Goal: Find specific page/section: Find specific page/section

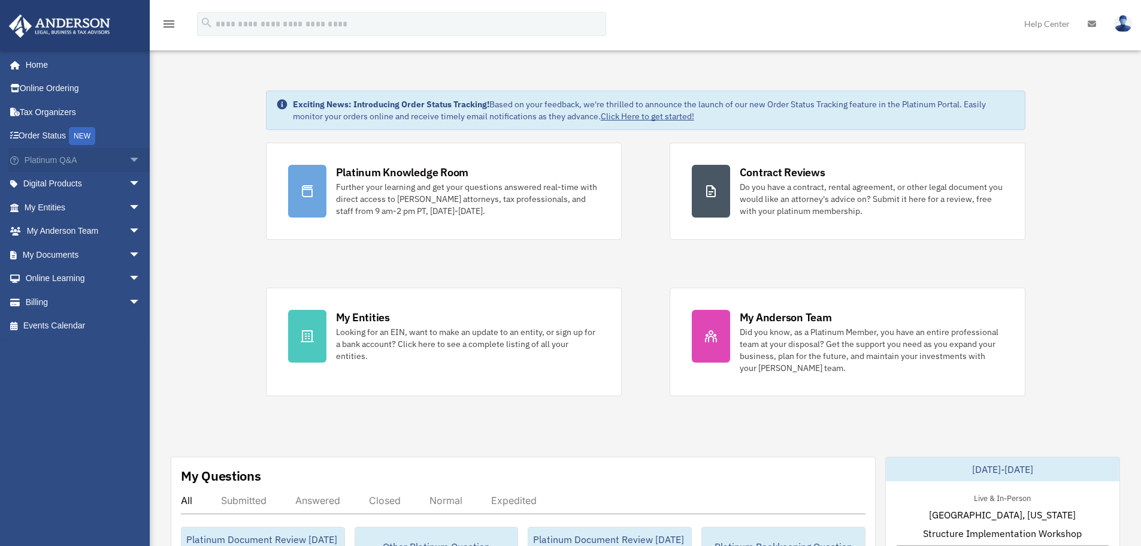
click at [129, 163] on span "arrow_drop_down" at bounding box center [141, 160] width 24 height 25
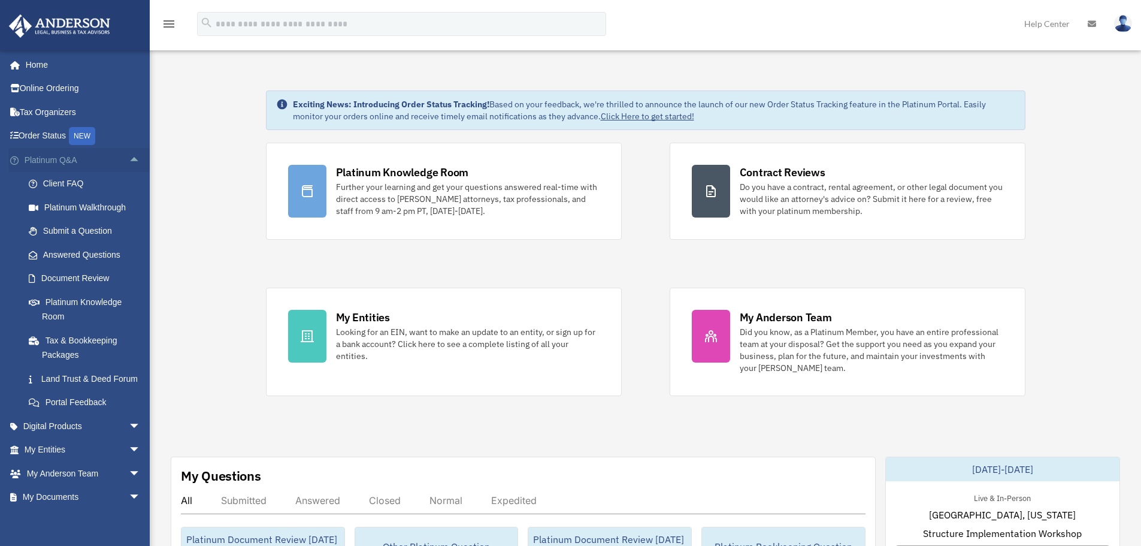
click at [129, 163] on span "arrow_drop_up" at bounding box center [141, 160] width 24 height 25
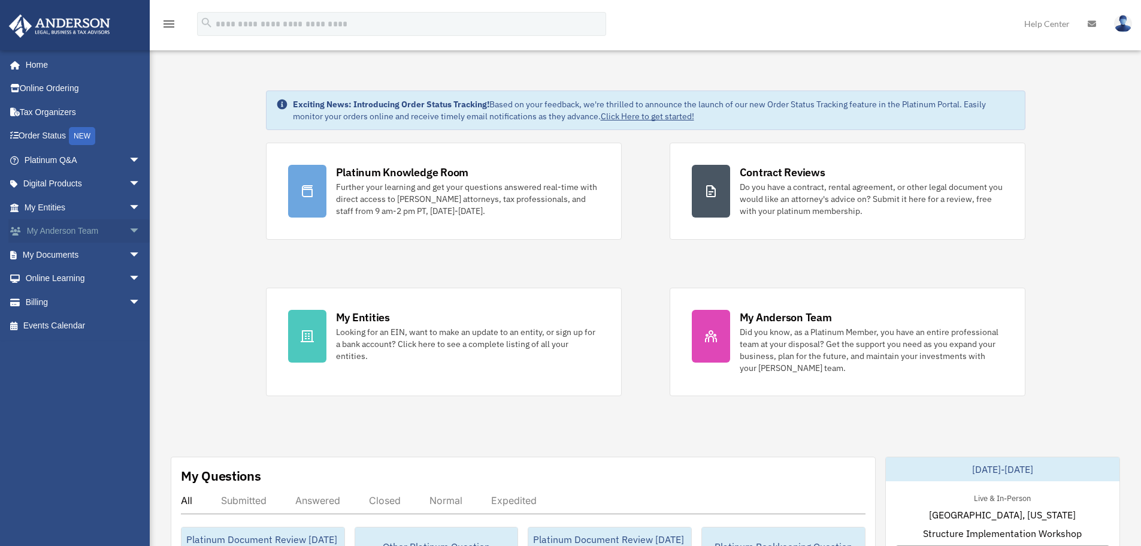
click at [129, 232] on span "arrow_drop_down" at bounding box center [141, 231] width 24 height 25
click at [129, 232] on span "arrow_drop_up" at bounding box center [141, 231] width 24 height 25
click at [133, 257] on span "arrow_drop_down" at bounding box center [141, 255] width 24 height 25
click at [38, 285] on link "Box" at bounding box center [88, 279] width 142 height 24
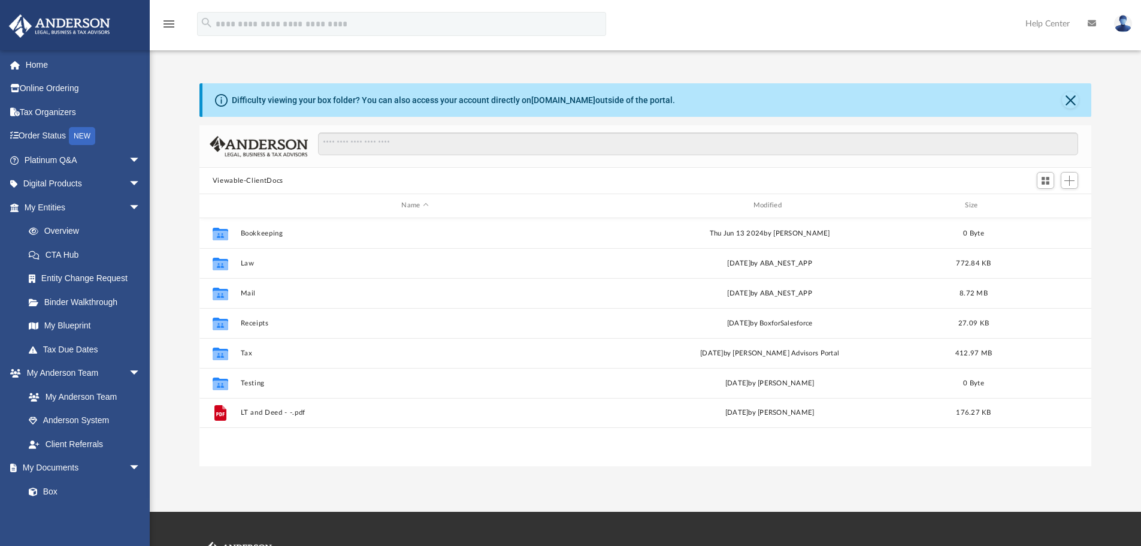
scroll to position [264, 883]
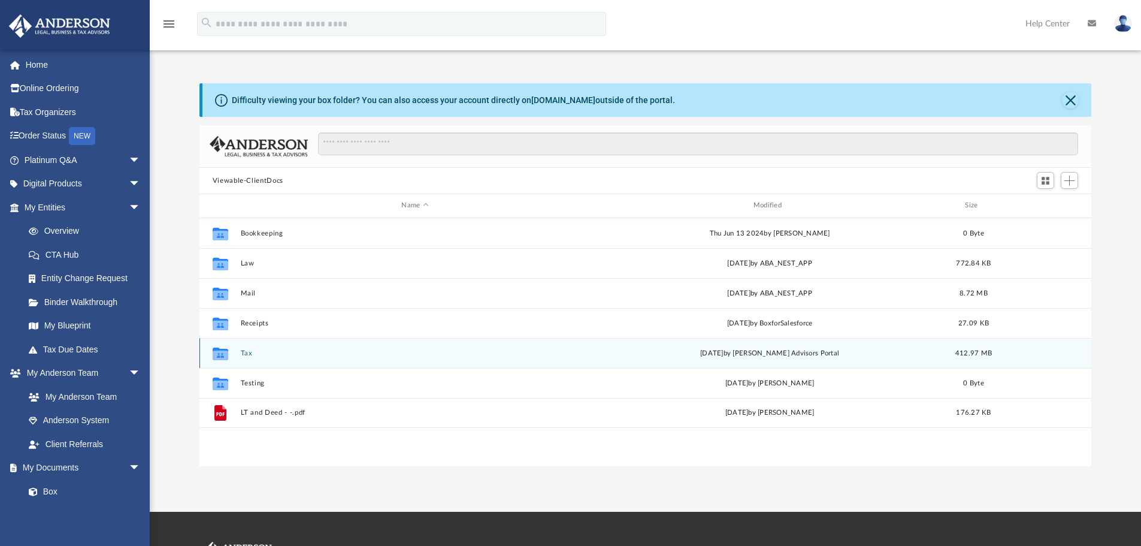
click at [280, 362] on div "Collaborated Folder Tax [DATE] by [PERSON_NAME] Advisors Portal 412.97 MB" at bounding box center [645, 353] width 893 height 30
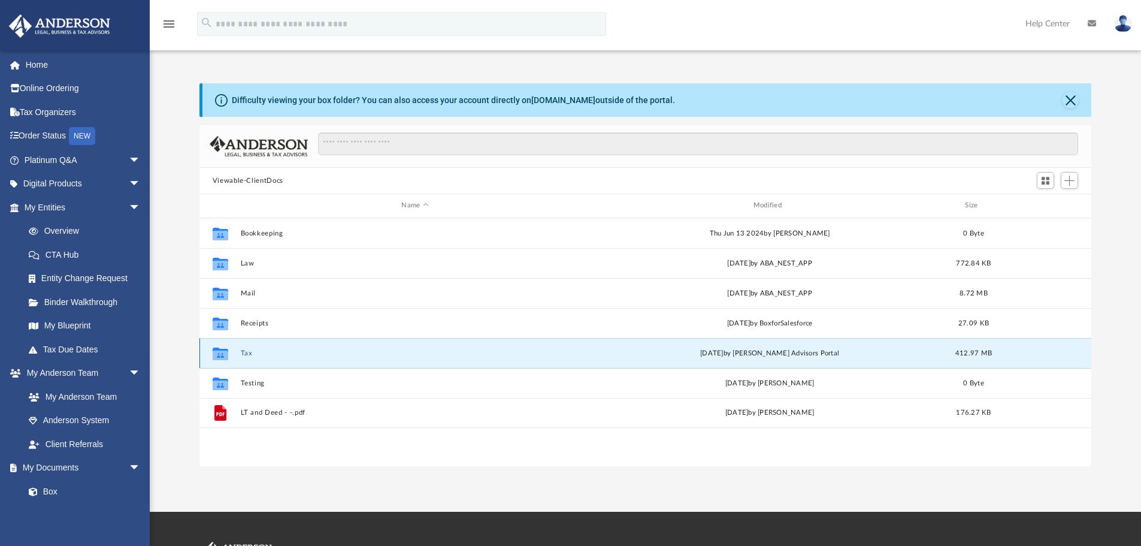
click at [278, 362] on div "Collaborated Folder Tax [DATE] by [PERSON_NAME] Advisors Portal 412.97 MB" at bounding box center [645, 353] width 893 height 30
click at [256, 353] on button "Tax" at bounding box center [414, 353] width 349 height 8
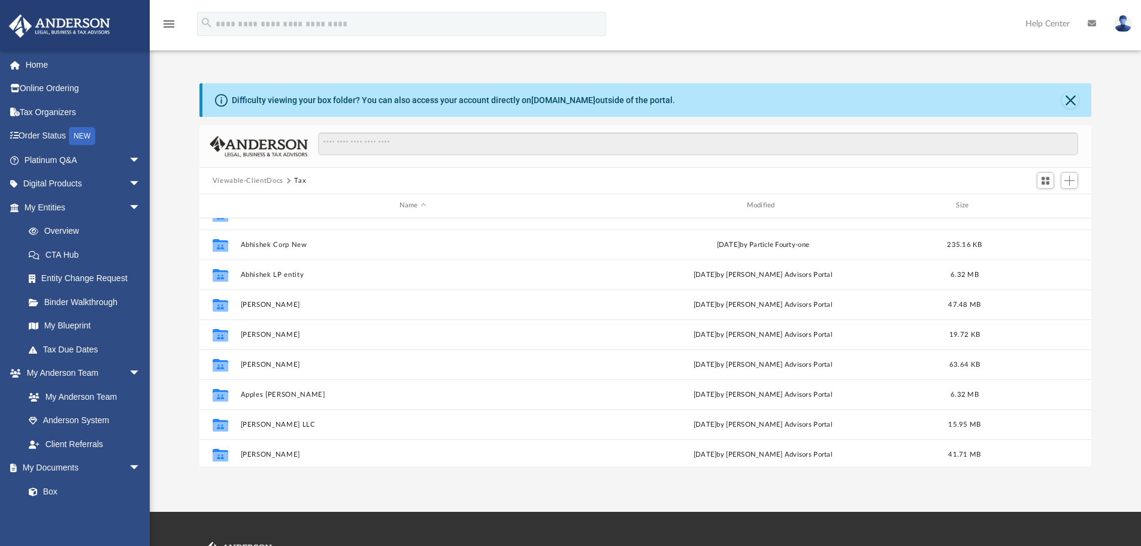
scroll to position [0, 0]
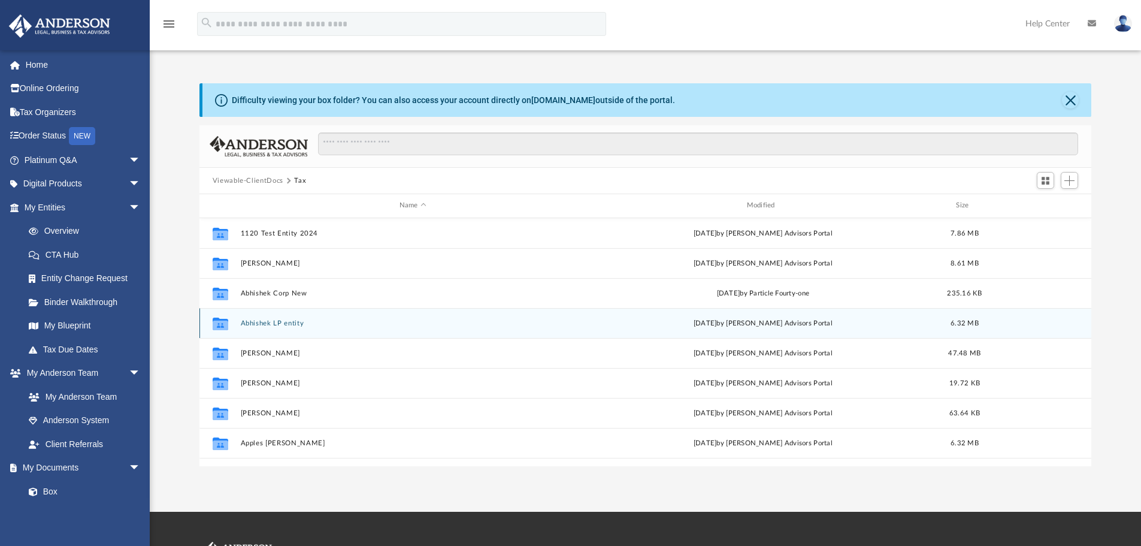
click at [292, 311] on div "Collaborated Folder Abhishek LP entity [DATE] by [PERSON_NAME] Advisors Portal …" at bounding box center [645, 323] width 893 height 30
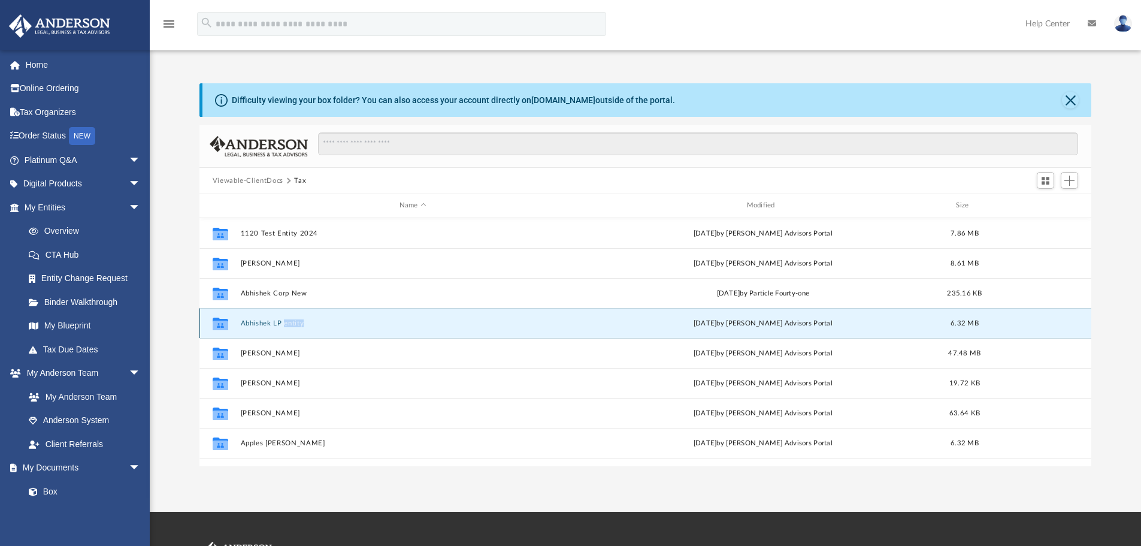
click at [298, 322] on button "Abhishek LP entity" at bounding box center [412, 323] width 345 height 8
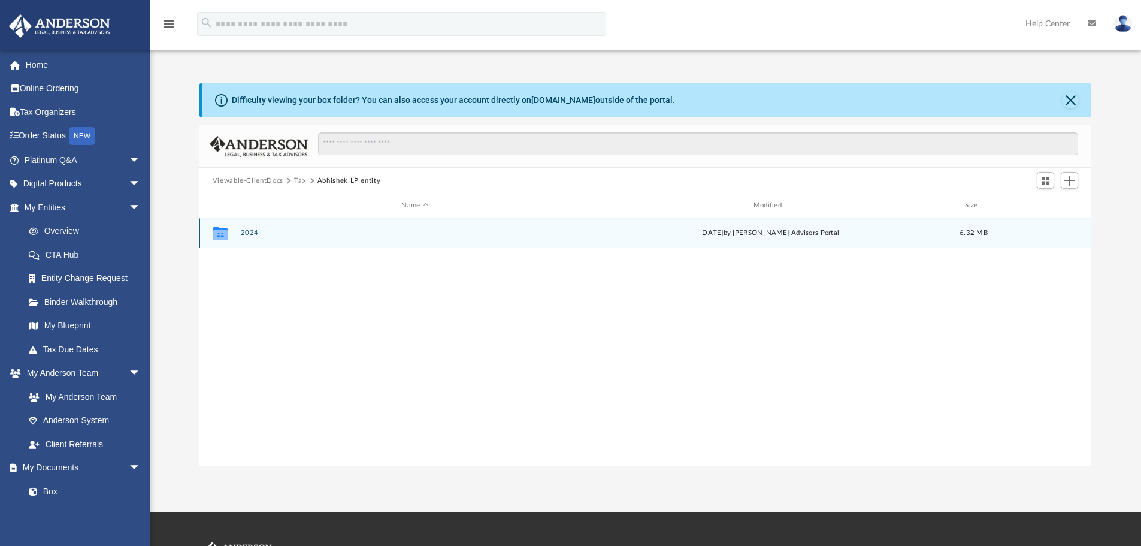
click at [286, 241] on div "Collaborated Folder 2024 [DATE] by [PERSON_NAME] Advisors Portal 6.32 MB" at bounding box center [645, 233] width 893 height 30
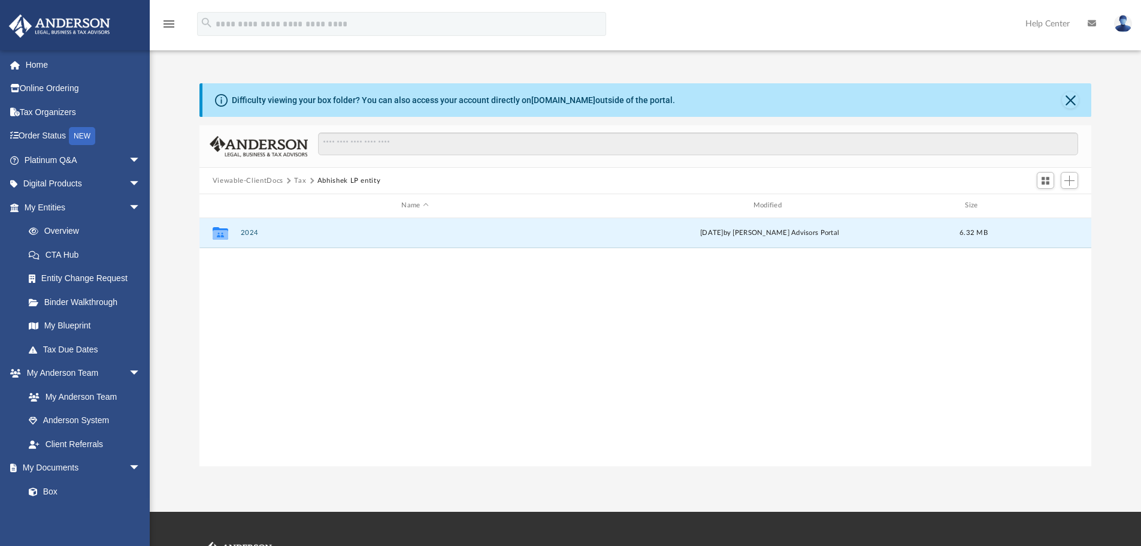
click at [303, 179] on button "Tax" at bounding box center [300, 181] width 12 height 11
